Goal: Navigation & Orientation: Find specific page/section

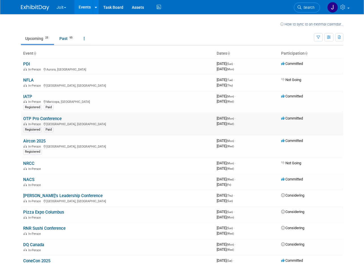
scroll to position [8, 0]
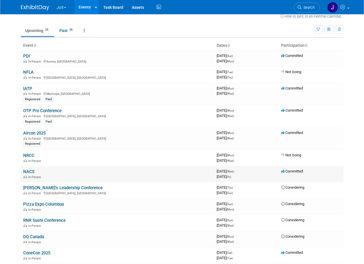
click at [28, 172] on link "NACS" at bounding box center [28, 171] width 11 height 5
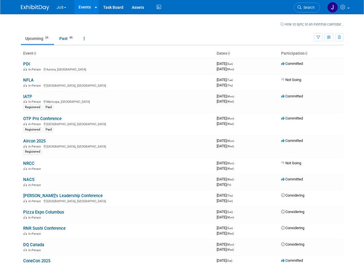
click at [39, 140] on link "Aircon 2025" at bounding box center [34, 140] width 22 height 5
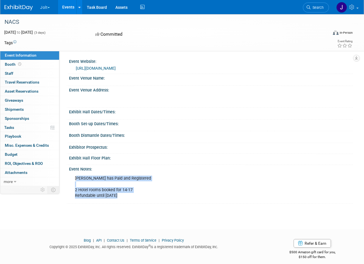
drag, startPoint x: 110, startPoint y: 194, endPoint x: 73, endPoint y: 172, distance: 43.5
click at [74, 172] on div "[PERSON_NAME] has Paid and Registered 2 Hotel rooms booked for 14-17 Refundable…" at bounding box center [209, 172] width 280 height 3
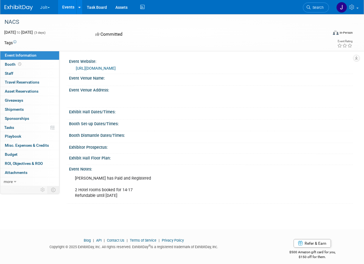
click at [74, 171] on div "[PERSON_NAME] has Paid and Registered 2 Hotel rooms booked for 14-17 Refundable…" at bounding box center [209, 172] width 280 height 3
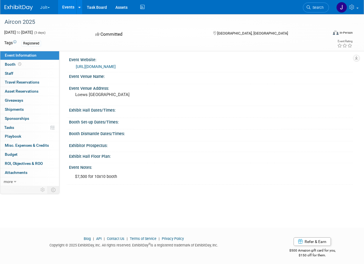
scroll to position [3, 0]
